Goal: Navigation & Orientation: Find specific page/section

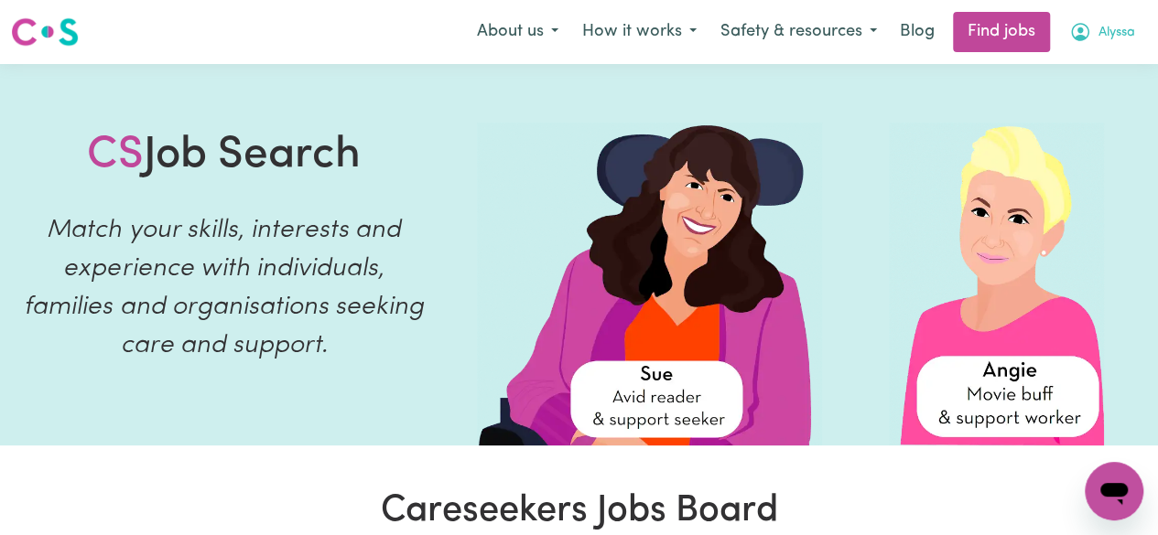
click at [1095, 36] on button "Alyssa" at bounding box center [1102, 32] width 90 height 38
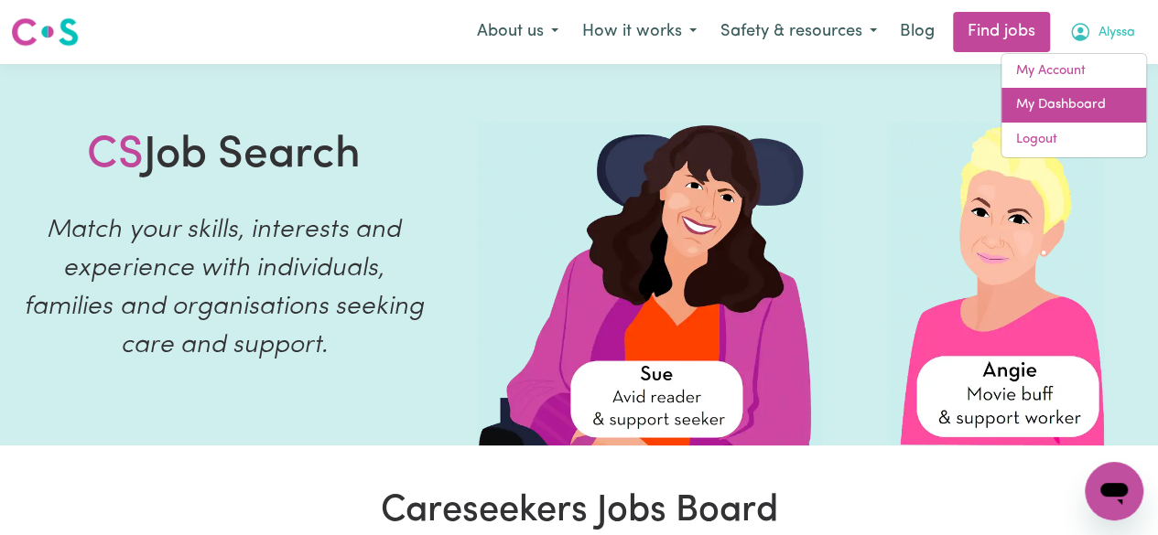
click at [1062, 116] on link "My Dashboard" at bounding box center [1073, 105] width 145 height 35
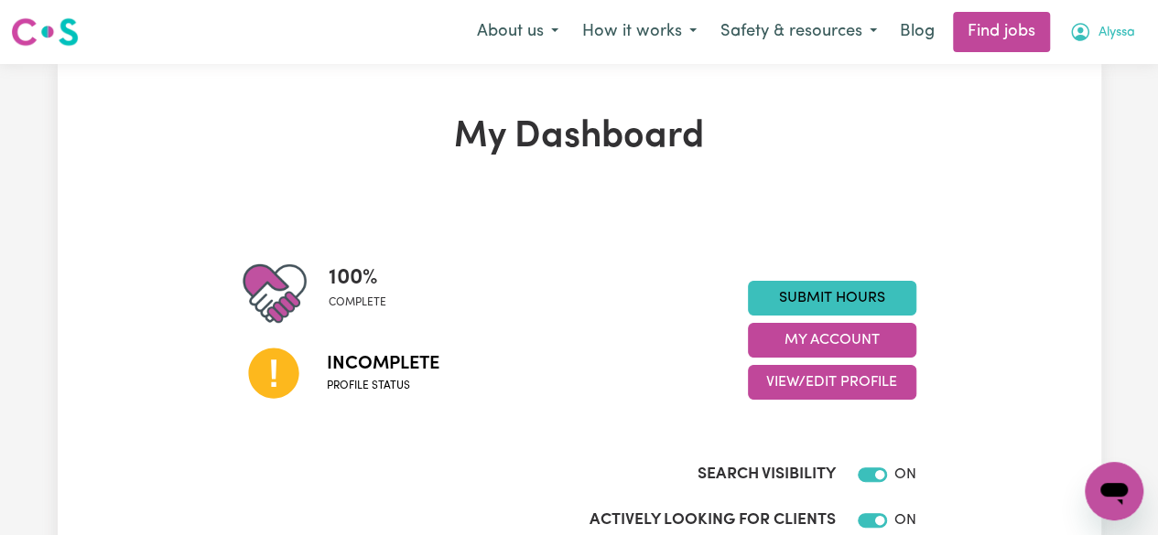
click at [1104, 36] on span "Alyssa" at bounding box center [1116, 33] width 37 height 20
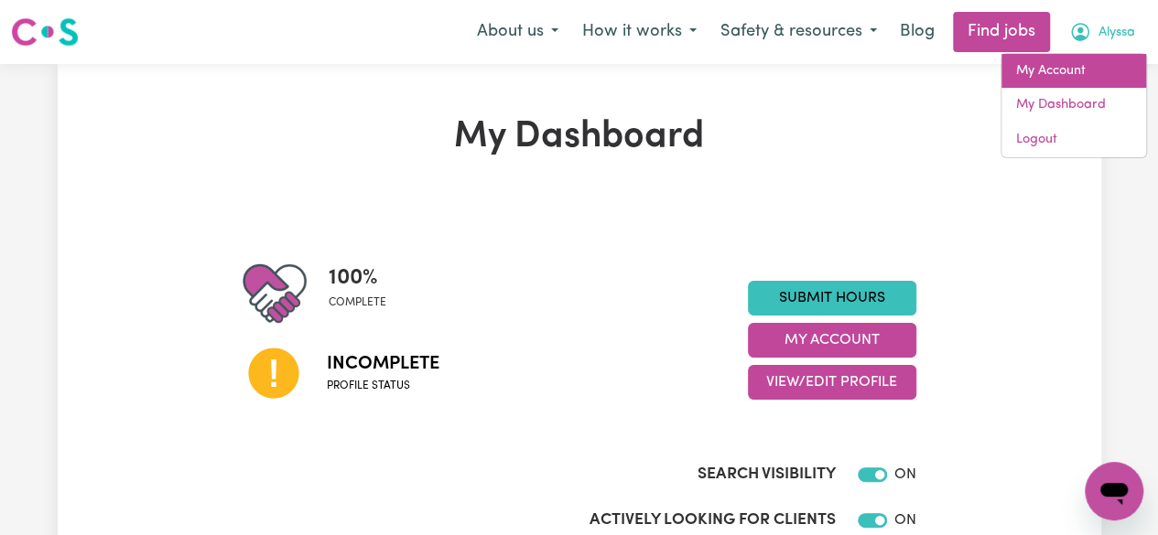
click at [1088, 68] on link "My Account" at bounding box center [1073, 71] width 145 height 35
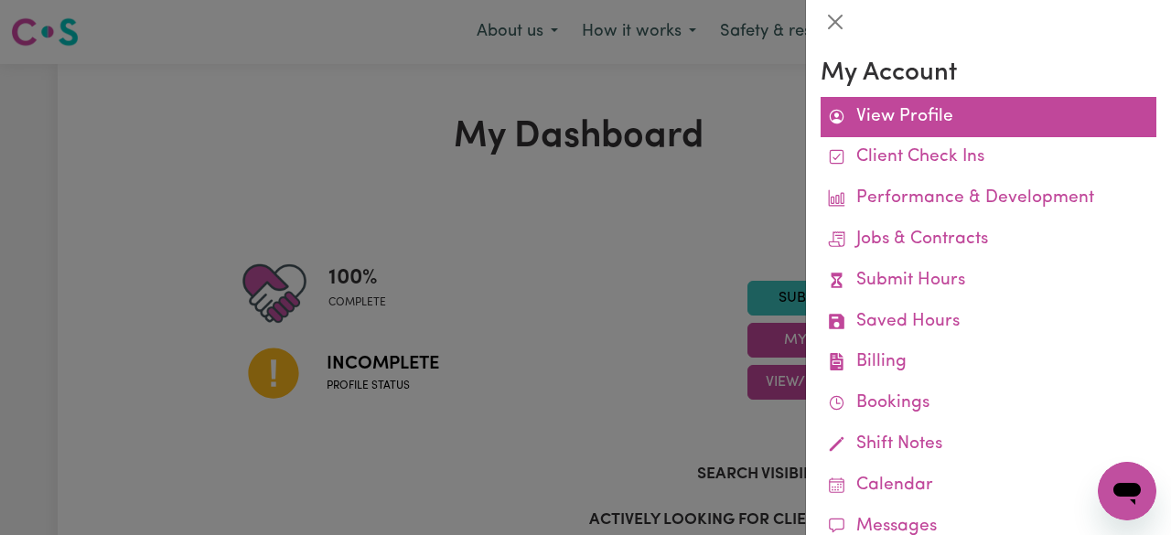
click at [930, 118] on link "View Profile" at bounding box center [989, 117] width 336 height 41
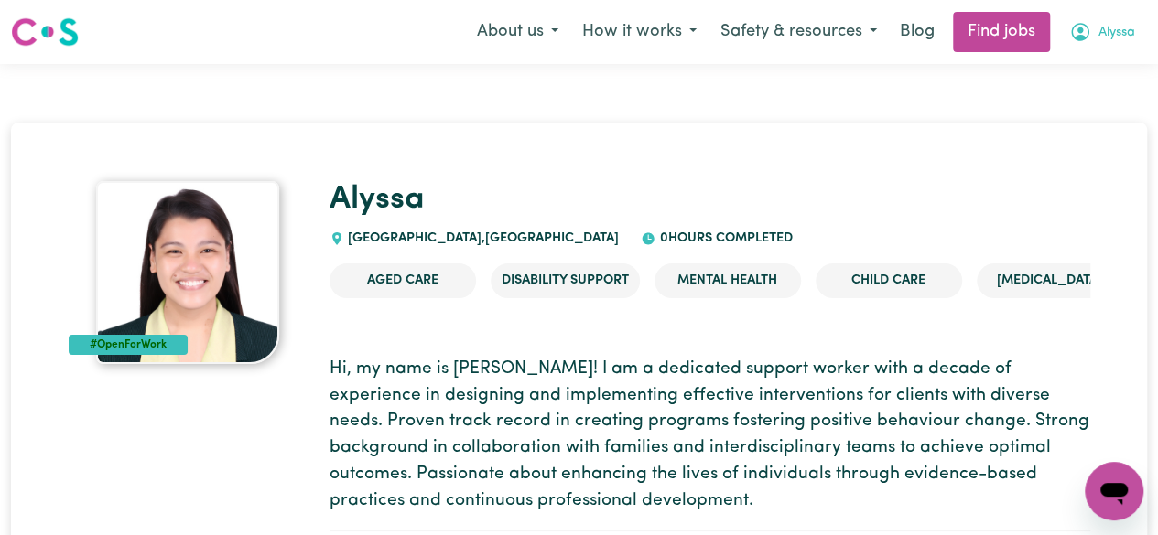
click at [1101, 39] on span "Alyssa" at bounding box center [1116, 33] width 37 height 20
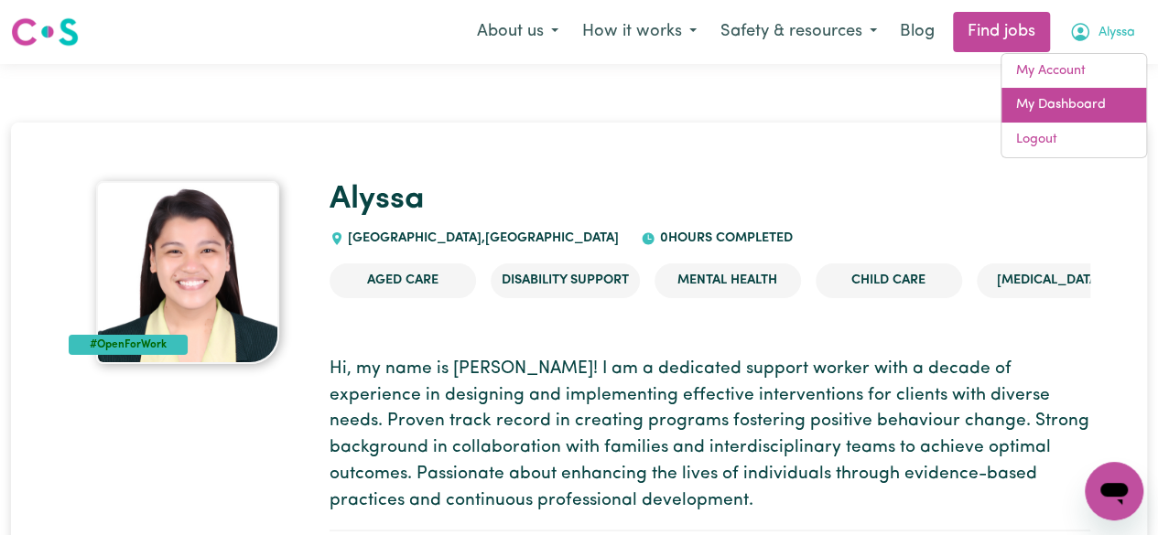
click at [1098, 105] on link "My Dashboard" at bounding box center [1073, 105] width 145 height 35
